Goal: Transaction & Acquisition: Purchase product/service

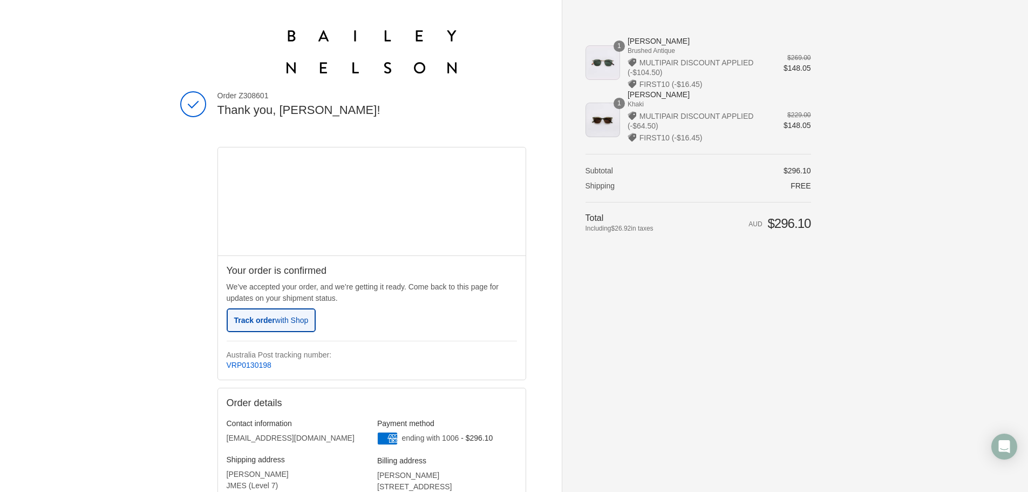
click at [276, 323] on span "with Shop" at bounding box center [291, 320] width 33 height 9
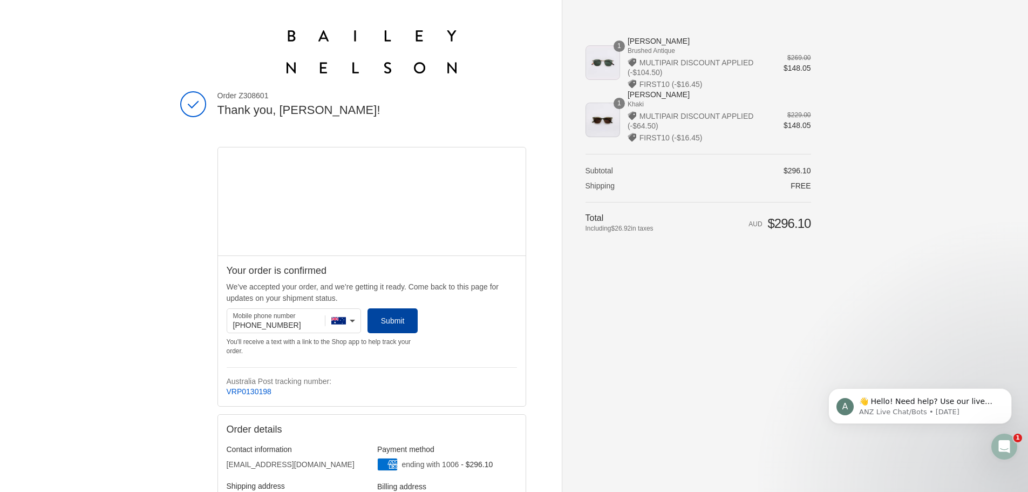
click at [400, 324] on span "Submit" at bounding box center [393, 320] width 24 height 9
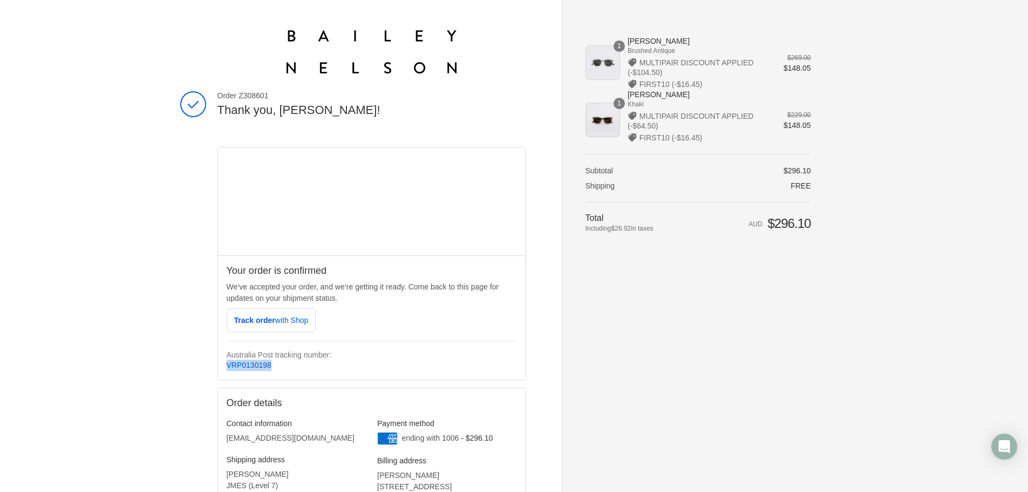
click at [219, 366] on div "Your order is confirmed We’ve accepted your order, and we’re getting it ready. …" at bounding box center [372, 317] width 308 height 125
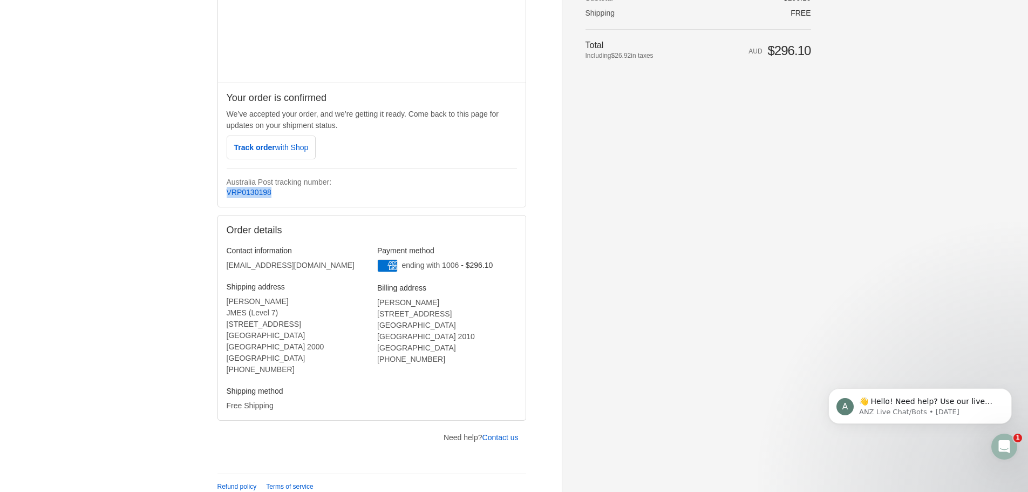
scroll to position [174, 0]
click at [1004, 442] on icon "Open Intercom Messenger" at bounding box center [1003, 445] width 18 height 18
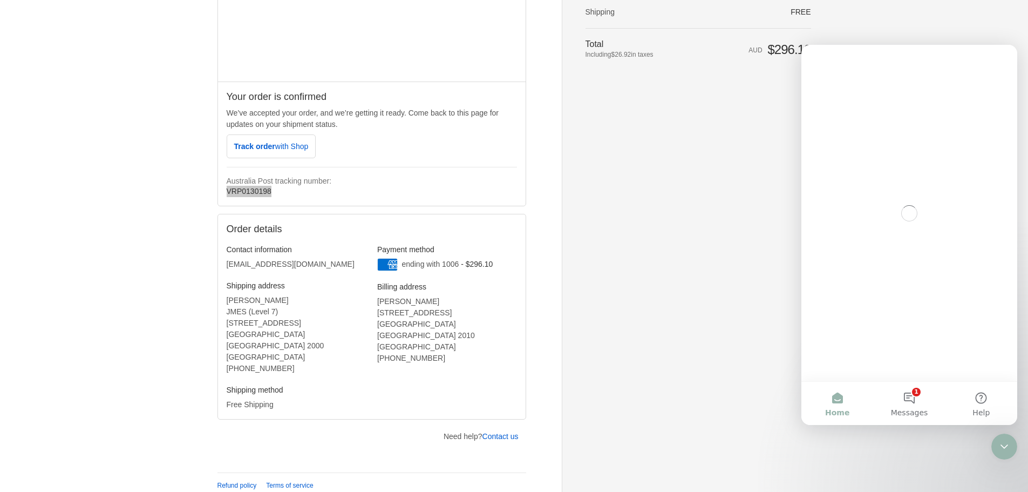
scroll to position [0, 0]
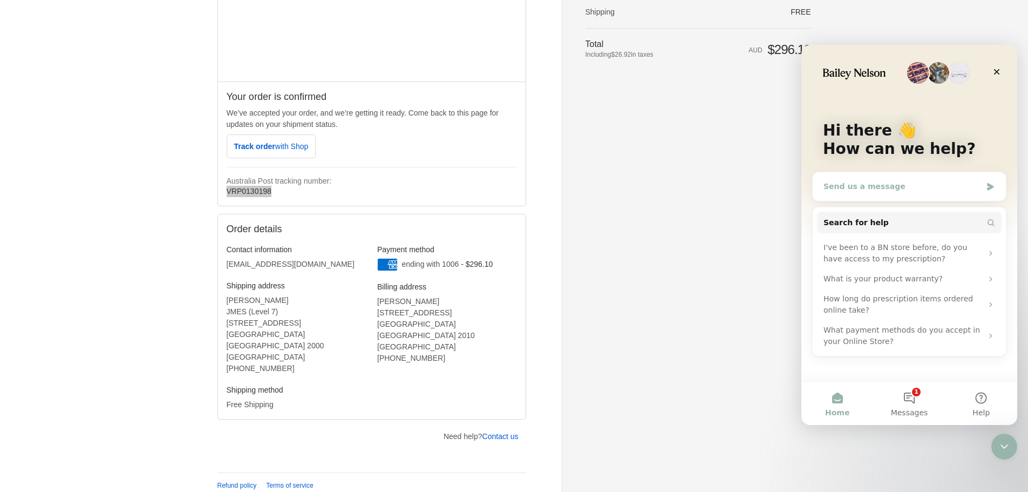
click at [865, 192] on div "Send us a message" at bounding box center [909, 186] width 193 height 29
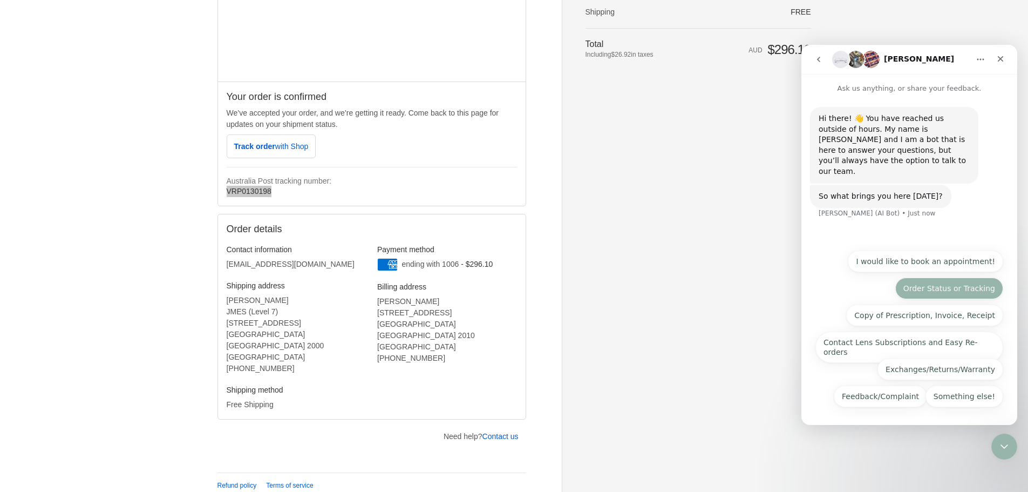
click at [953, 287] on button "Order Status or Tracking" at bounding box center [949, 288] width 108 height 22
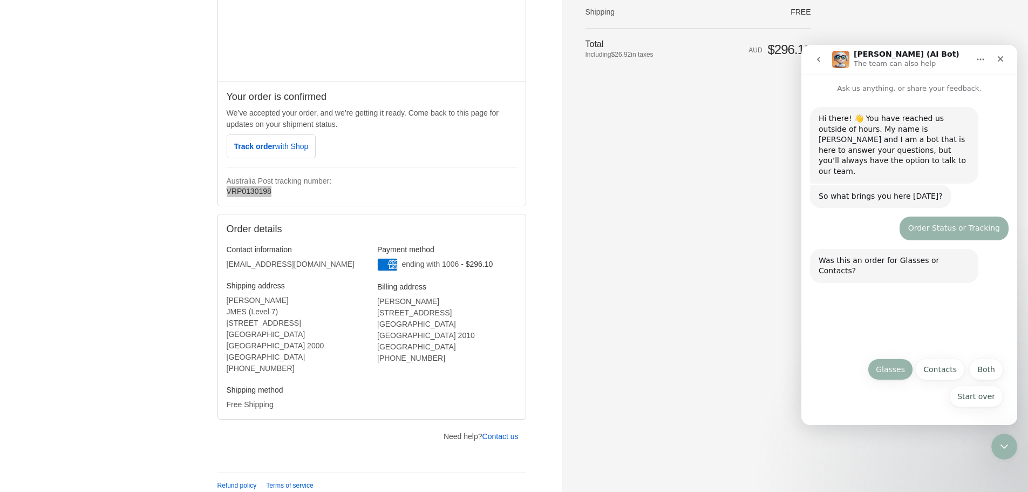
click at [888, 365] on button "Glasses" at bounding box center [890, 369] width 45 height 22
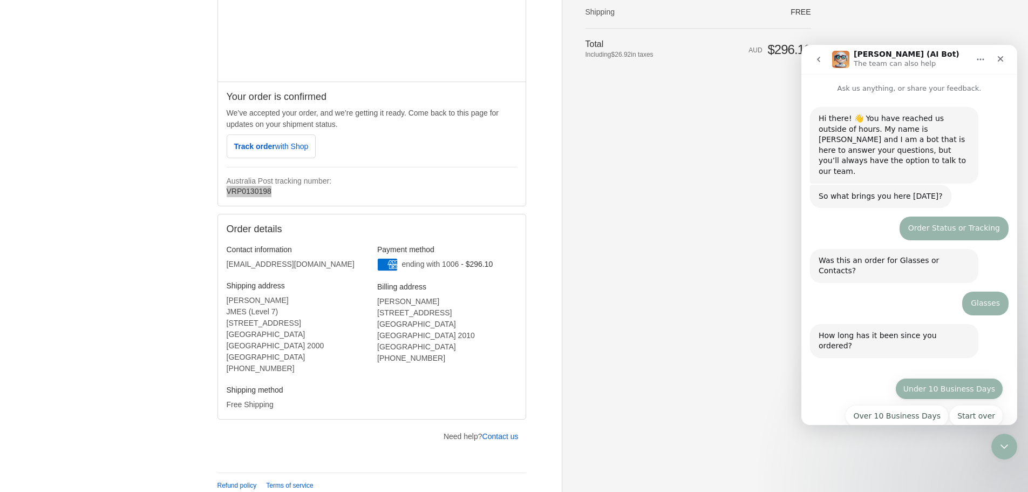
click at [953, 378] on button "Under 10 Business Days" at bounding box center [949, 389] width 108 height 22
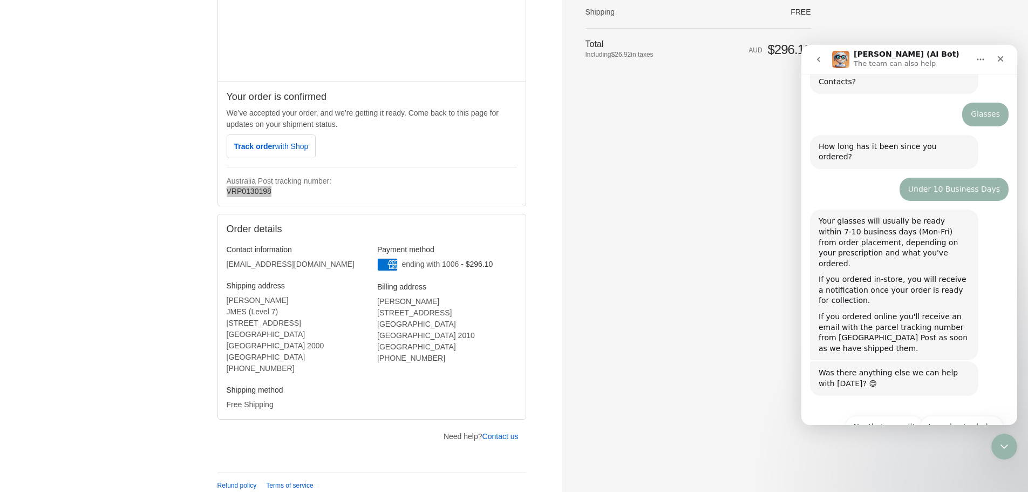
scroll to position [193, 0]
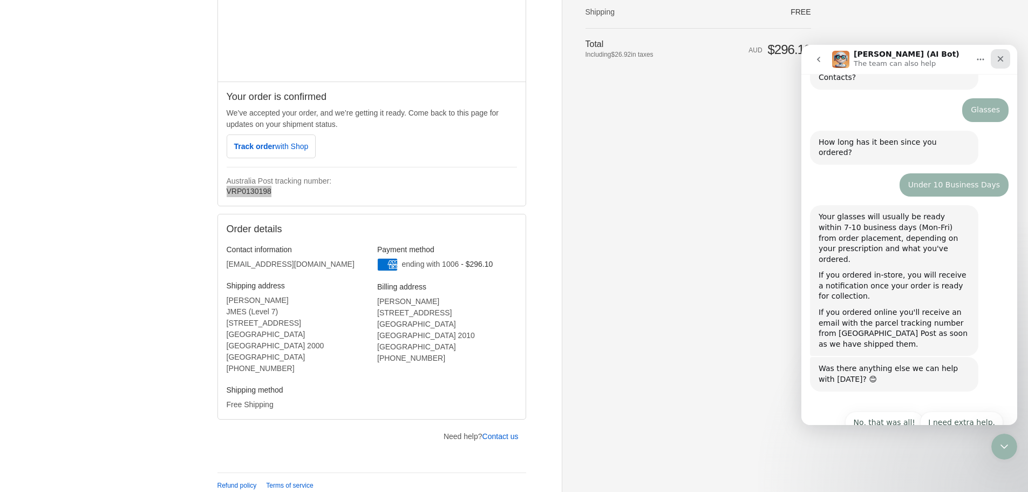
click at [1000, 50] on div "Close" at bounding box center [1000, 58] width 19 height 19
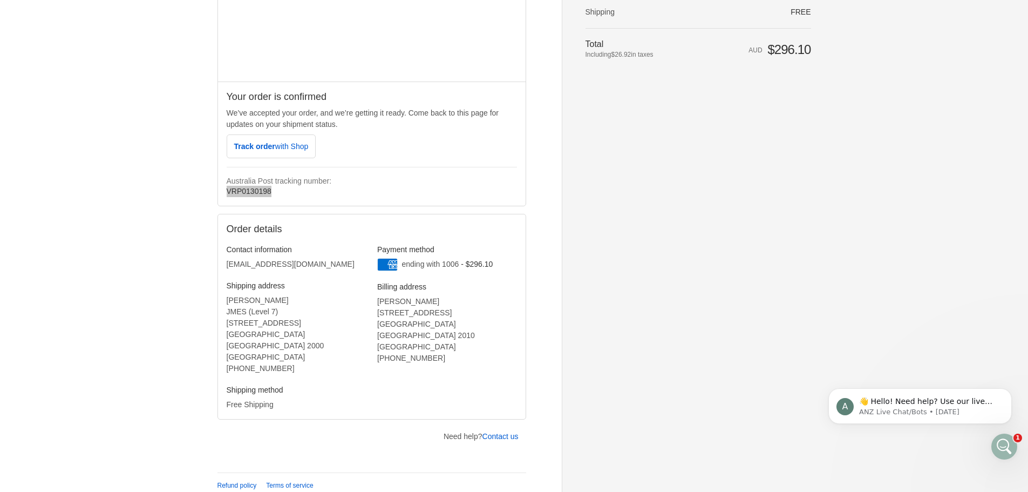
scroll to position [0, 0]
